Goal: Task Accomplishment & Management: Manage account settings

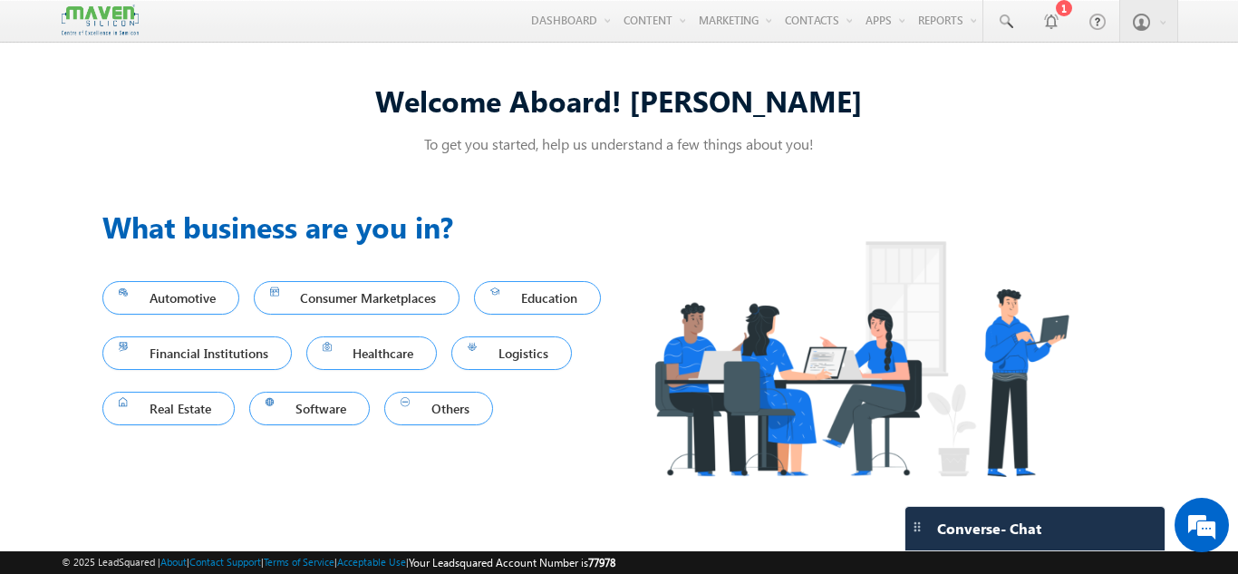
click at [764, 450] on img at bounding box center [861, 358] width 484 height 307
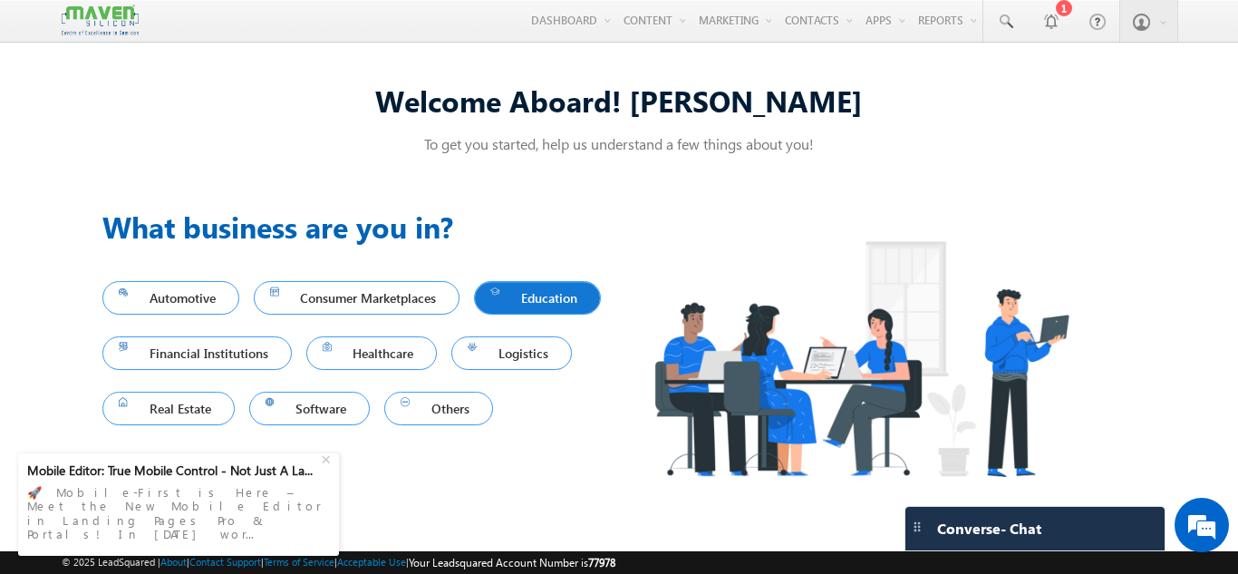
click at [490, 310] on span "Education" at bounding box center [537, 298] width 94 height 24
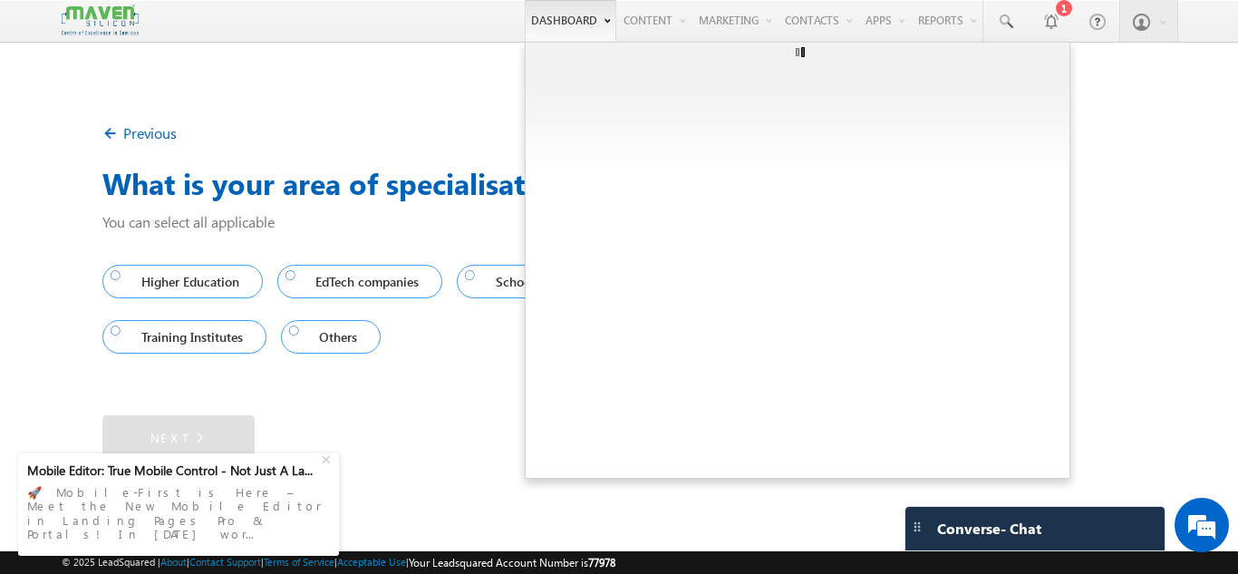
click at [543, 31] on link "Dashboard" at bounding box center [571, 21] width 92 height 42
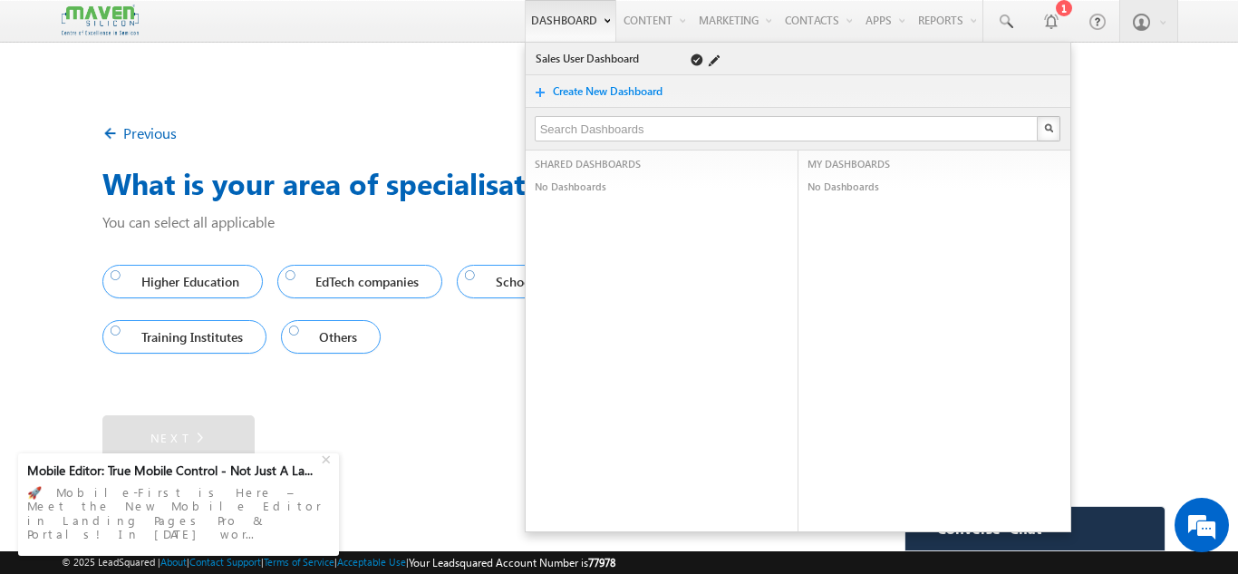
click at [549, 59] on link "Sales User Dashboard" at bounding box center [599, 59] width 129 height 18
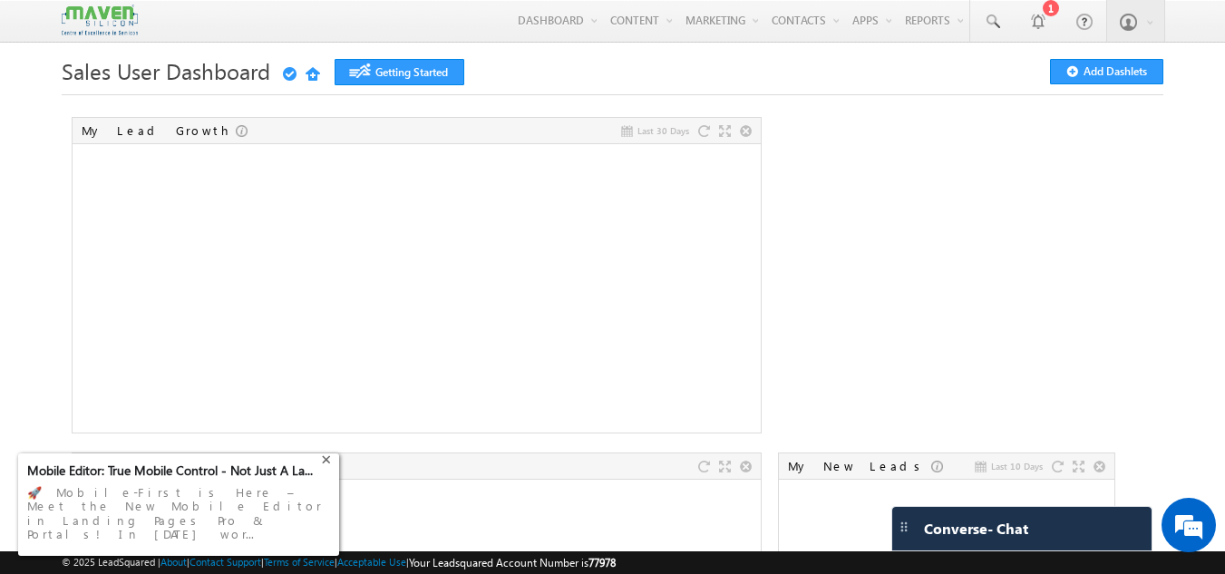
click at [326, 469] on div "+" at bounding box center [328, 458] width 22 height 22
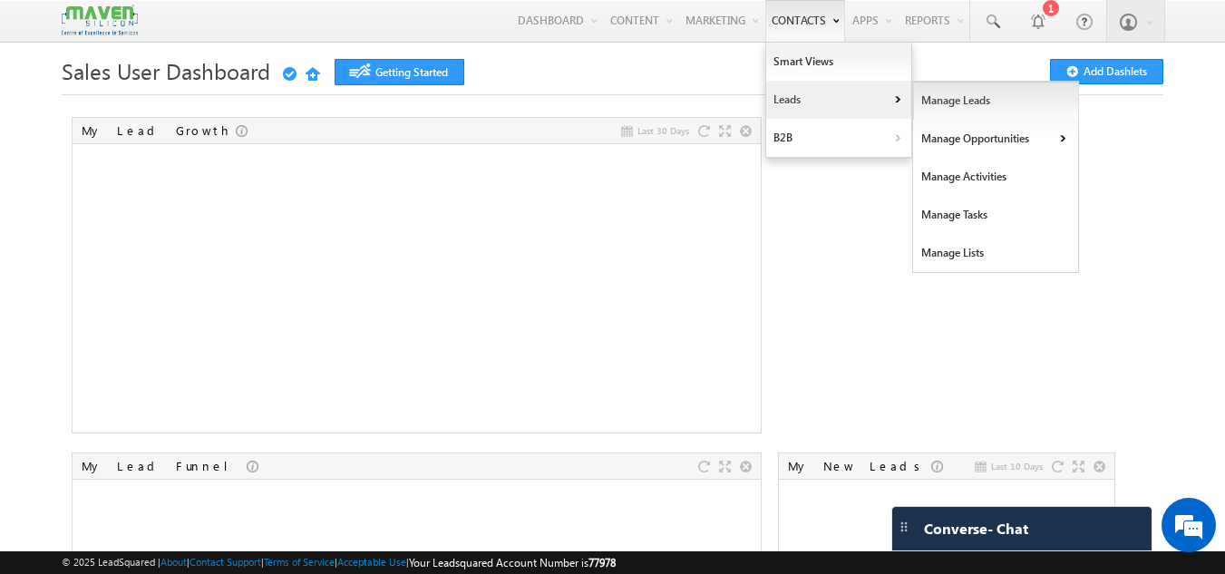
click at [940, 95] on link "Manage Leads" at bounding box center [996, 101] width 166 height 38
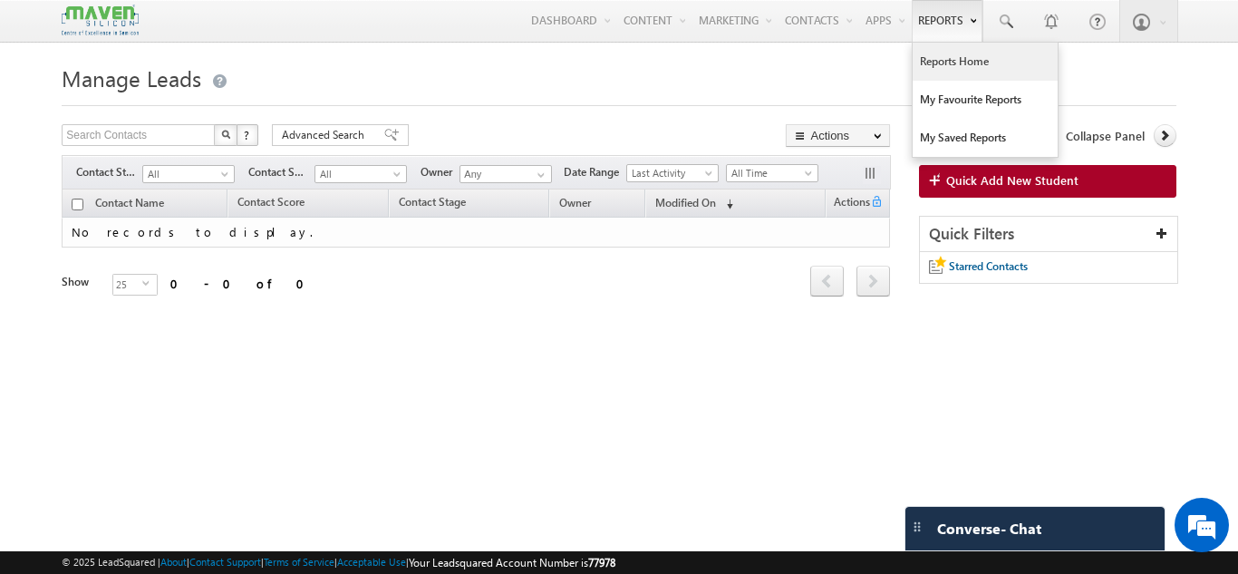
click at [923, 53] on link "Reports Home" at bounding box center [985, 62] width 145 height 38
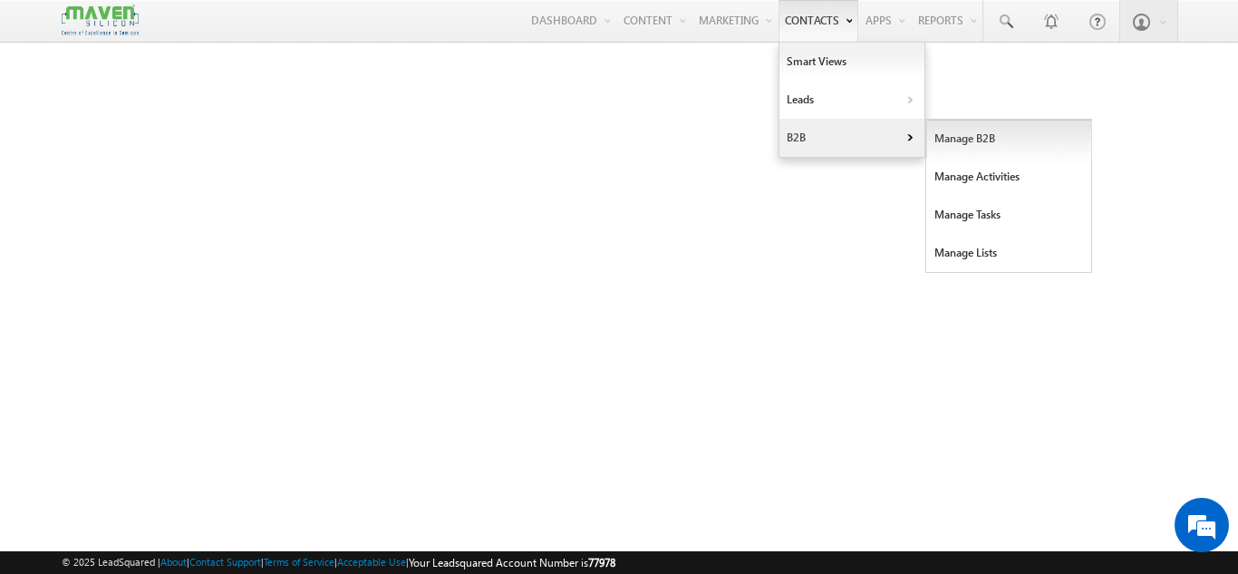
click at [970, 144] on link "Manage B2B" at bounding box center [1009, 139] width 166 height 38
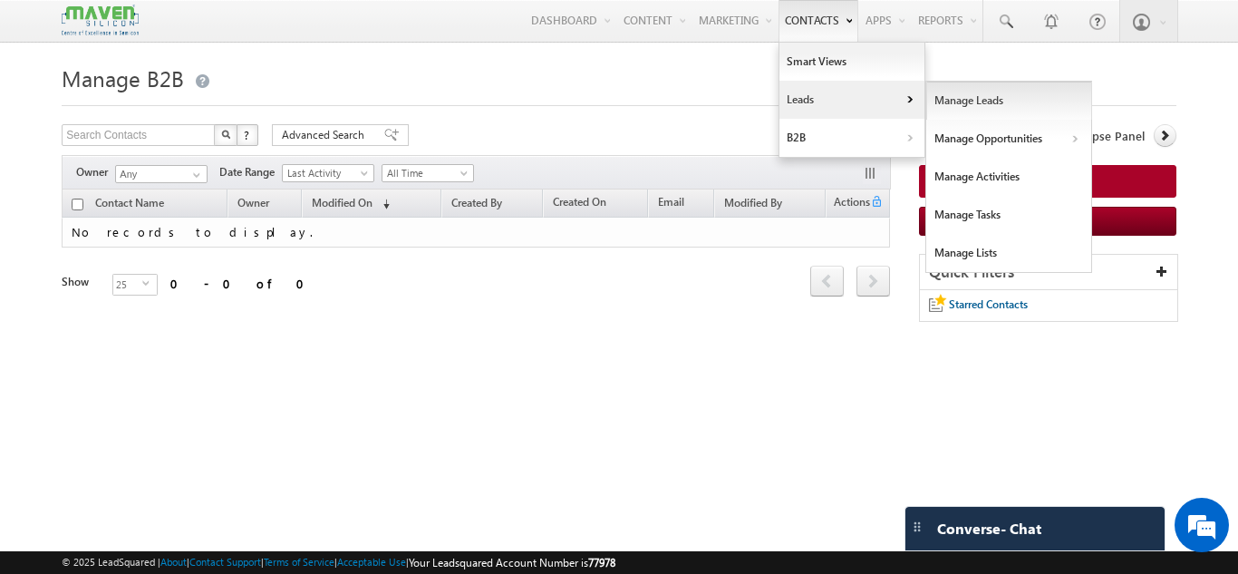
click at [984, 108] on link "Manage Leads" at bounding box center [1009, 101] width 166 height 38
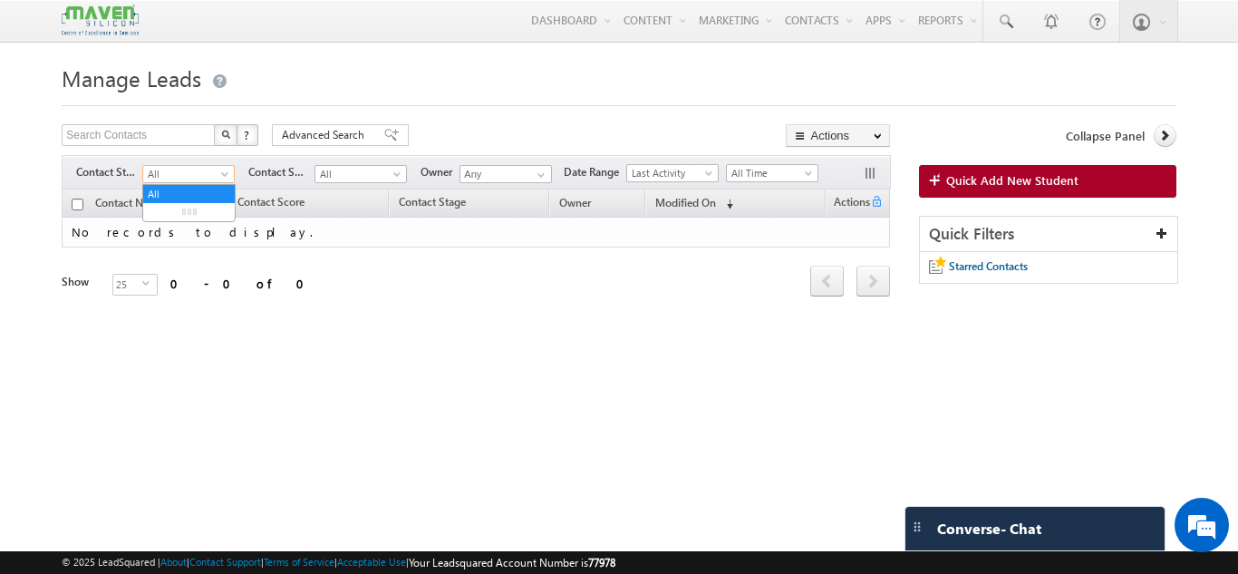
click at [202, 171] on span "All" at bounding box center [186, 174] width 86 height 16
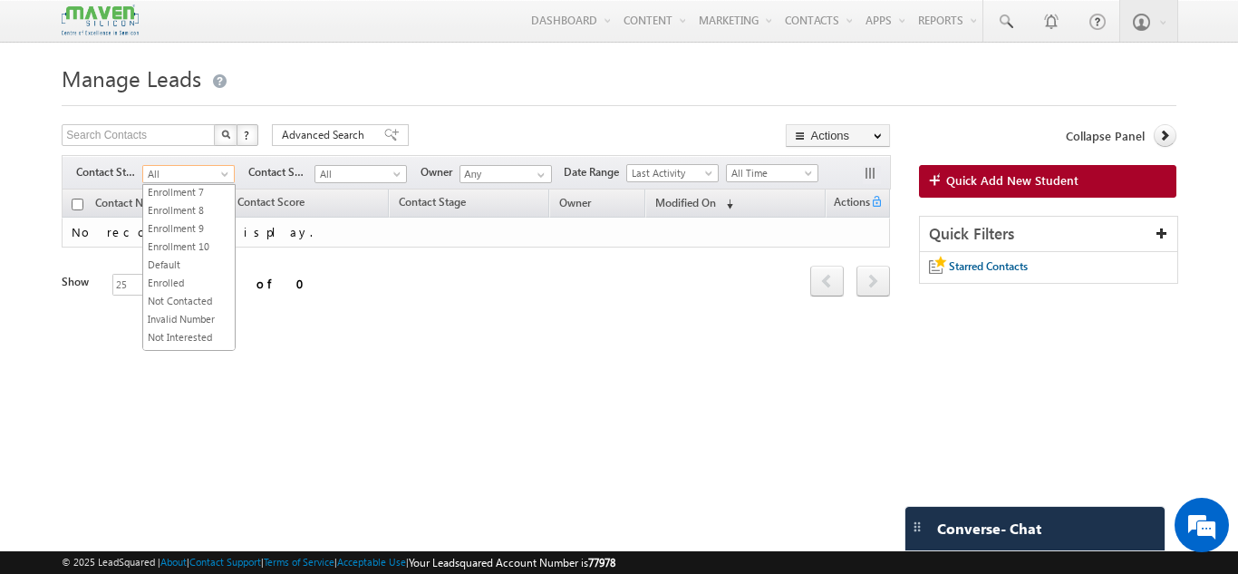
scroll to position [393, 0]
click at [256, 341] on div "Tags × Select at-least one contact to tag... × Close Contact Name Contact Score…" at bounding box center [476, 268] width 829 height 158
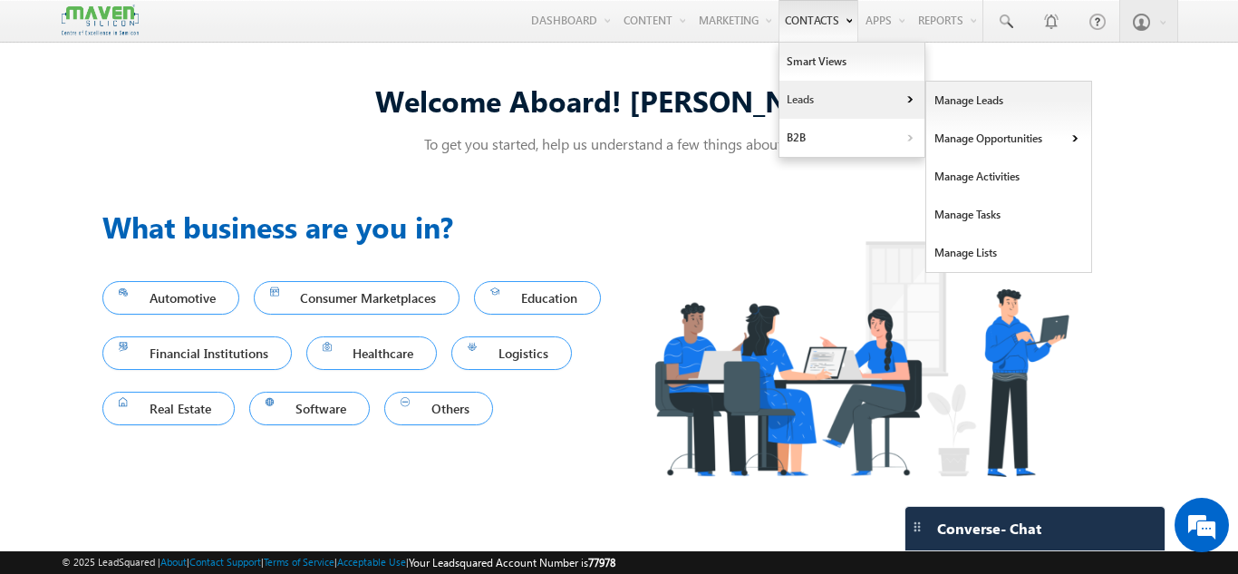
click at [790, 99] on link "Leads" at bounding box center [852, 100] width 145 height 38
click at [975, 111] on link "Manage Leads" at bounding box center [1009, 101] width 166 height 38
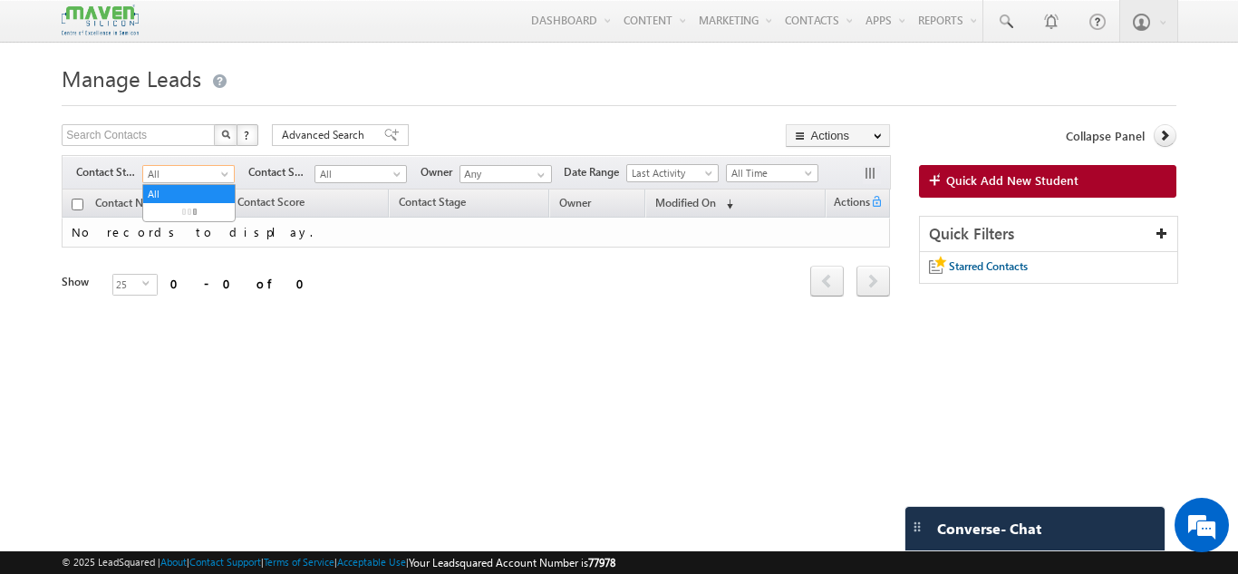
click at [182, 167] on span "All" at bounding box center [186, 174] width 86 height 16
